Goal: Task Accomplishment & Management: Use online tool/utility

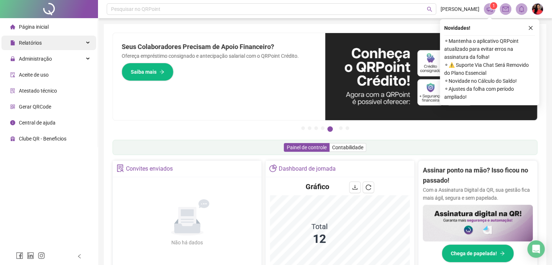
click at [37, 46] on span "Relatórios" at bounding box center [26, 43] width 32 height 15
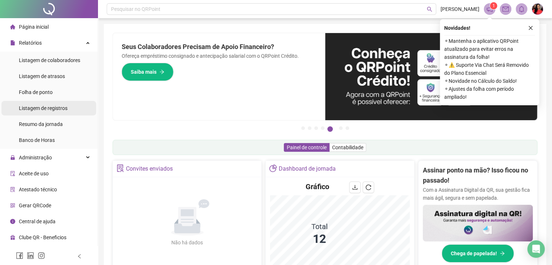
click at [48, 109] on span "Listagem de registros" at bounding box center [43, 108] width 49 height 6
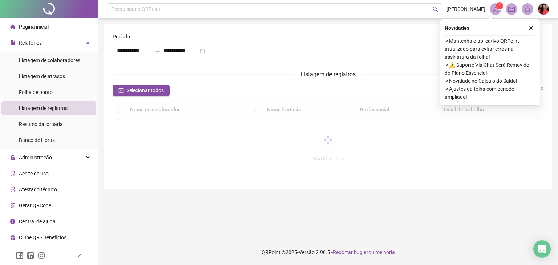
type input "**********"
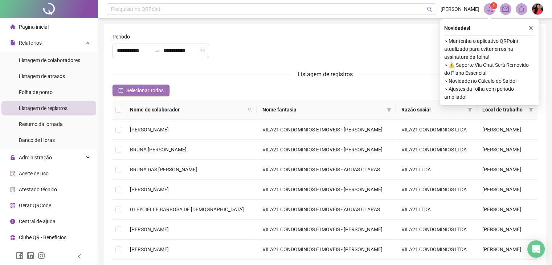
click at [128, 91] on span "Selecionar todos" at bounding box center [144, 90] width 37 height 8
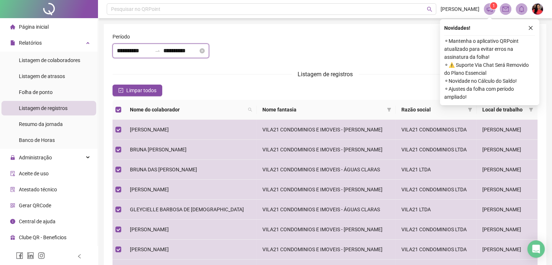
click at [117, 51] on input "**********" at bounding box center [134, 50] width 35 height 9
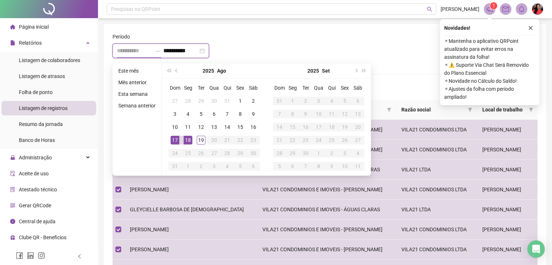
type input "**********"
click at [191, 139] on div "18" at bounding box center [188, 140] width 9 height 9
type input "**********"
click at [201, 140] on div "19" at bounding box center [201, 140] width 9 height 9
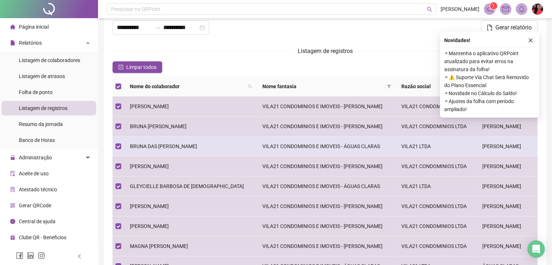
scroll to position [36, 0]
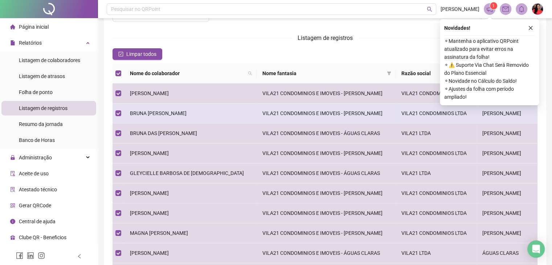
click at [183, 114] on span "BRUNA [PERSON_NAME]" at bounding box center [158, 113] width 57 height 6
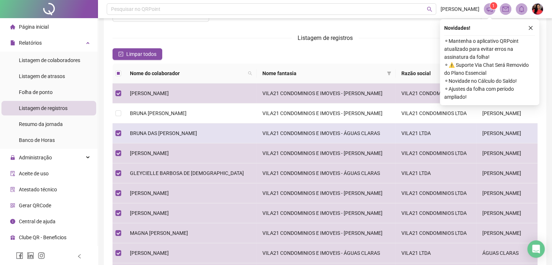
click at [182, 132] on span "BRUNA DAS [PERSON_NAME]" at bounding box center [163, 133] width 67 height 6
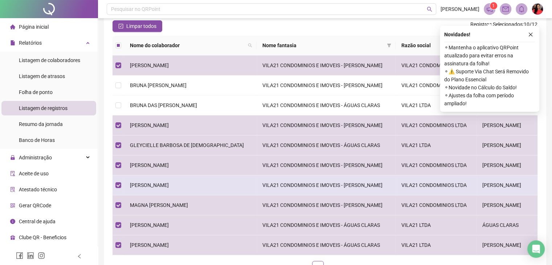
scroll to position [73, 0]
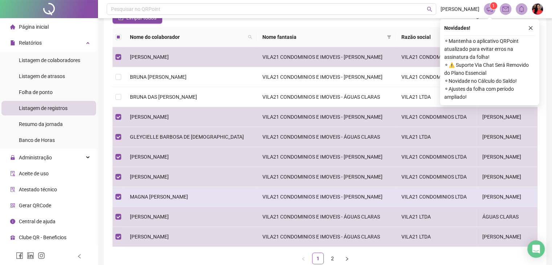
click at [160, 194] on span "MAGNA [PERSON_NAME]" at bounding box center [159, 197] width 58 height 6
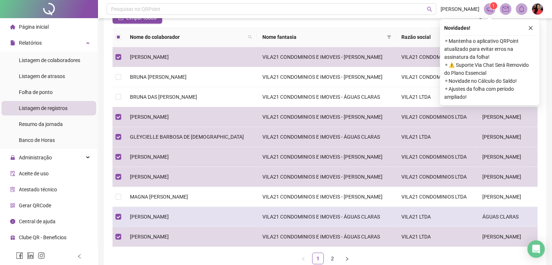
click at [164, 211] on td "[PERSON_NAME]" at bounding box center [190, 217] width 133 height 20
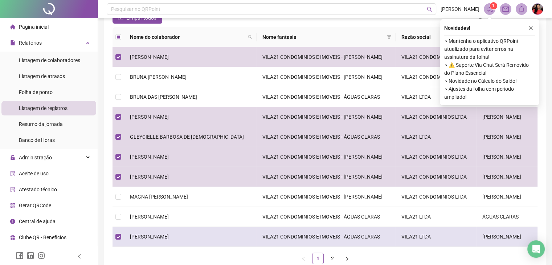
click at [179, 239] on td "[PERSON_NAME]" at bounding box center [190, 237] width 133 height 20
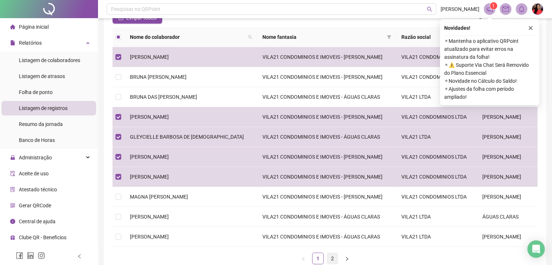
click at [331, 256] on link "2" at bounding box center [332, 258] width 11 height 11
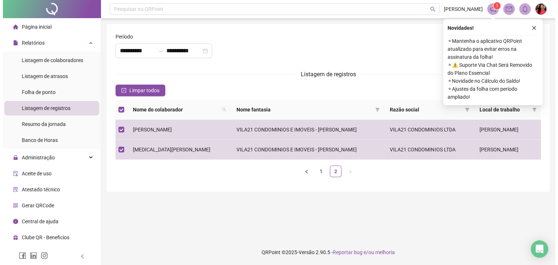
scroll to position [0, 0]
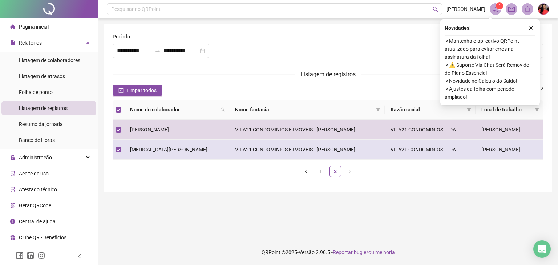
click at [150, 147] on span "[MEDICAL_DATA][PERSON_NAME]" at bounding box center [168, 150] width 77 height 6
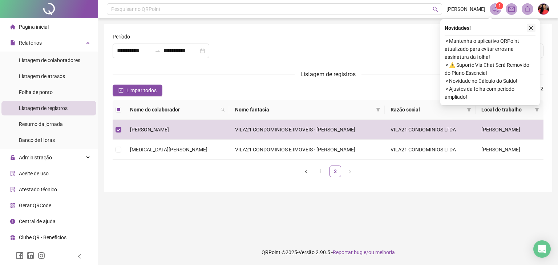
click at [527, 28] on button "button" at bounding box center [530, 28] width 9 height 9
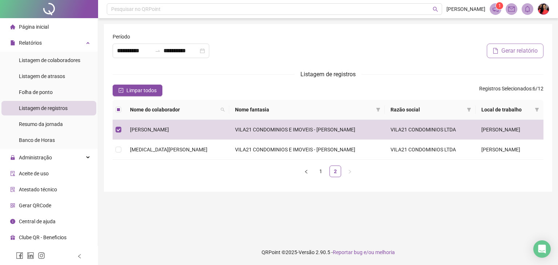
click at [519, 52] on span "Gerar relatório" at bounding box center [519, 50] width 36 height 9
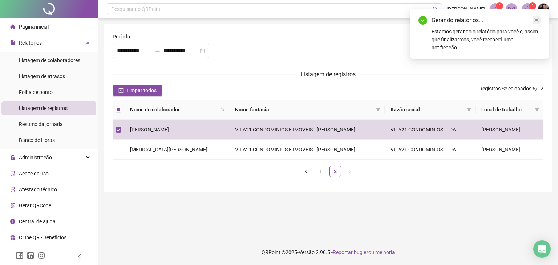
click at [537, 20] on icon "close" at bounding box center [536, 19] width 5 height 5
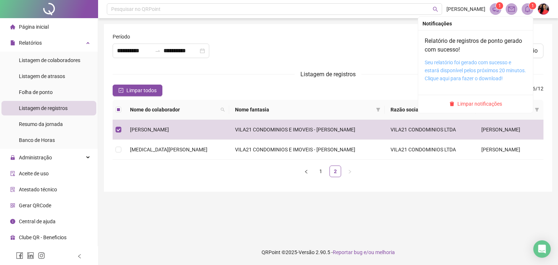
click at [452, 62] on link "Seu relatório foi gerado com sucesso e estará disponível pelos próximos 20 minu…" at bounding box center [474, 71] width 101 height 22
